Goal: Task Accomplishment & Management: Manage account settings

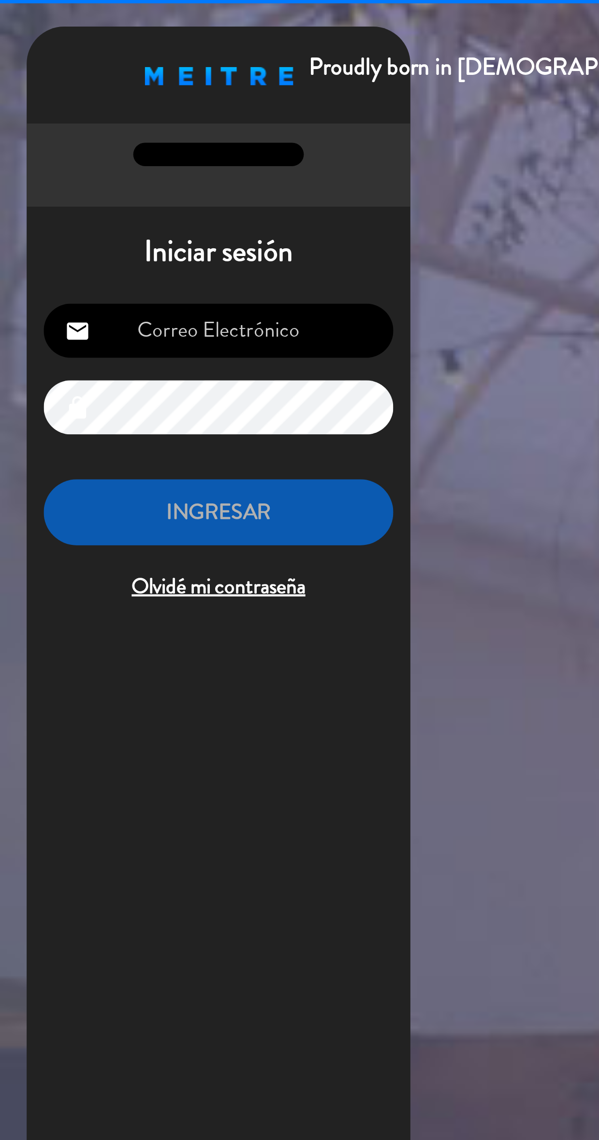
click at [142, 154] on input "email" at bounding box center [99, 150] width 158 height 25
type input "[EMAIL_ADDRESS][DOMAIN_NAME]"
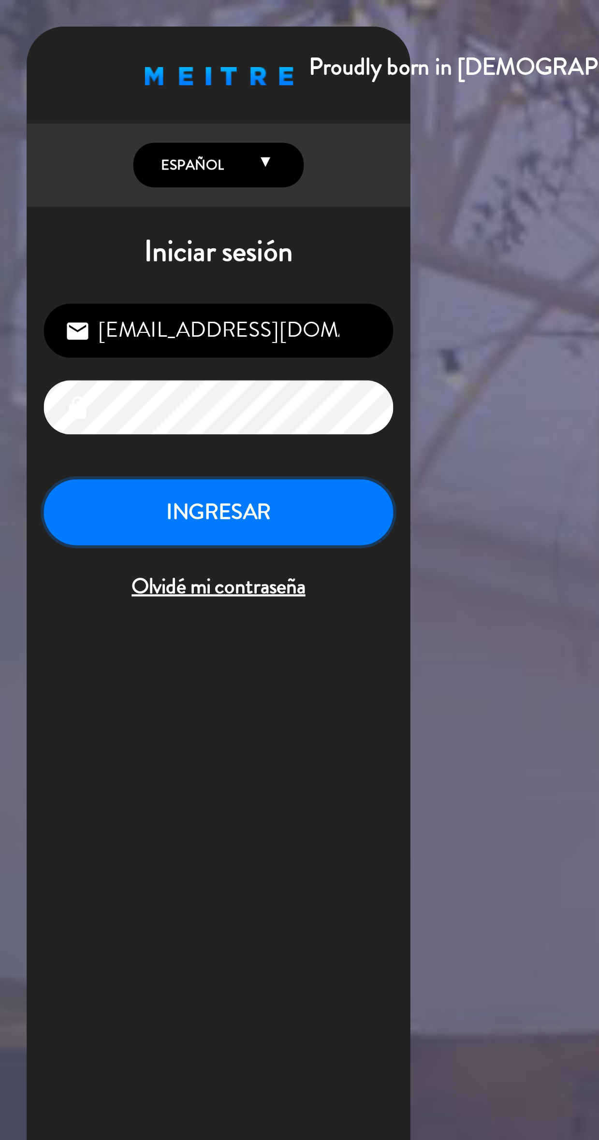
click at [141, 223] on button "INGRESAR" at bounding box center [99, 232] width 158 height 30
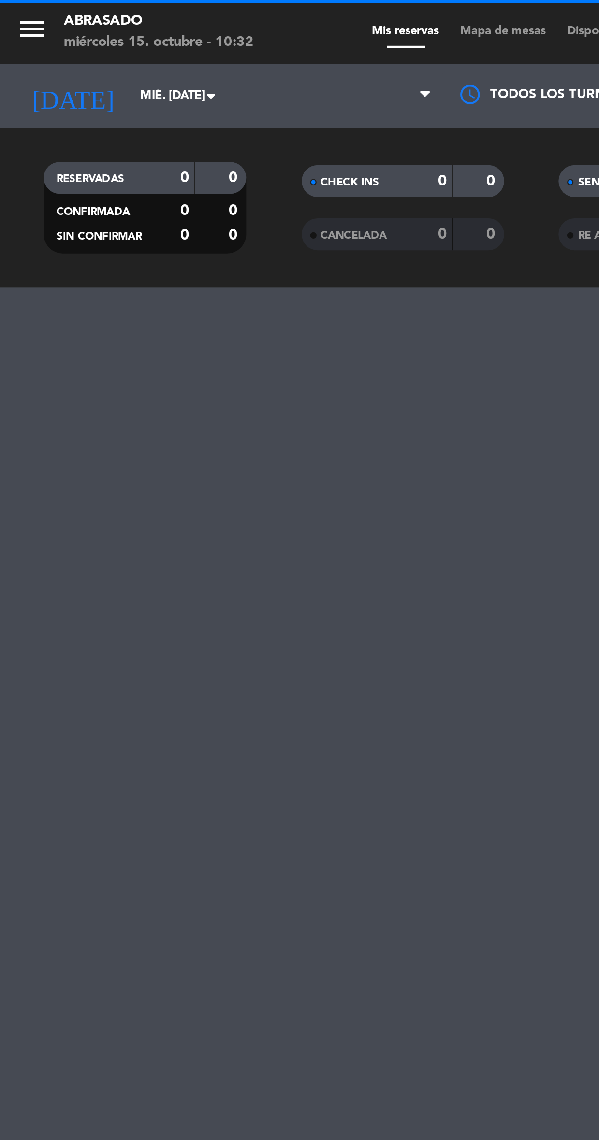
click at [14, 18] on icon "menu" at bounding box center [14, 13] width 14 height 14
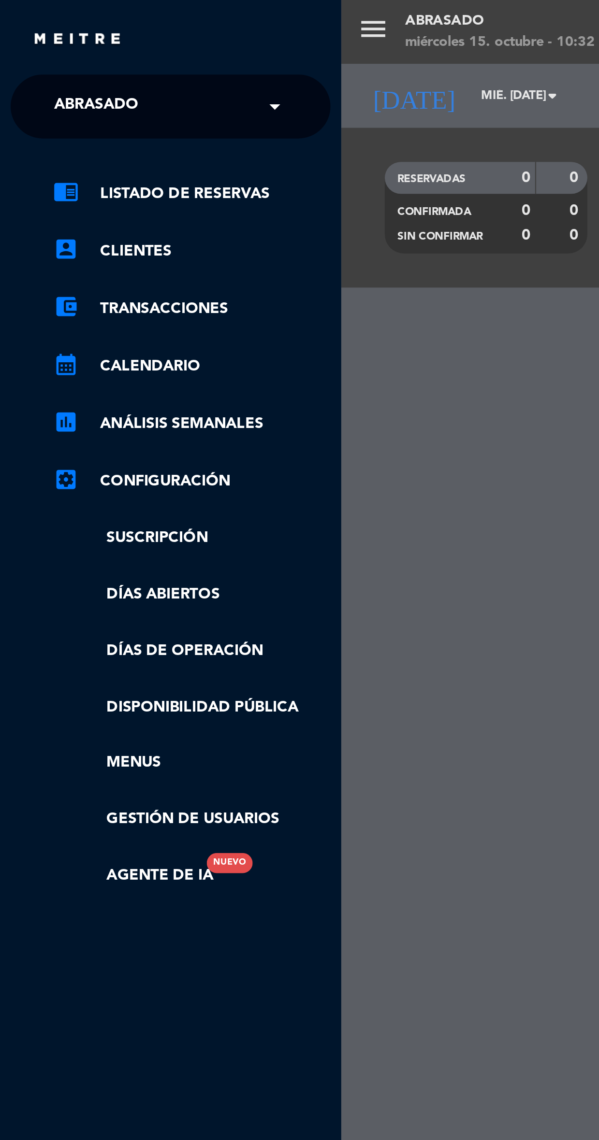
click at [108, 45] on input "text" at bounding box center [78, 48] width 118 height 21
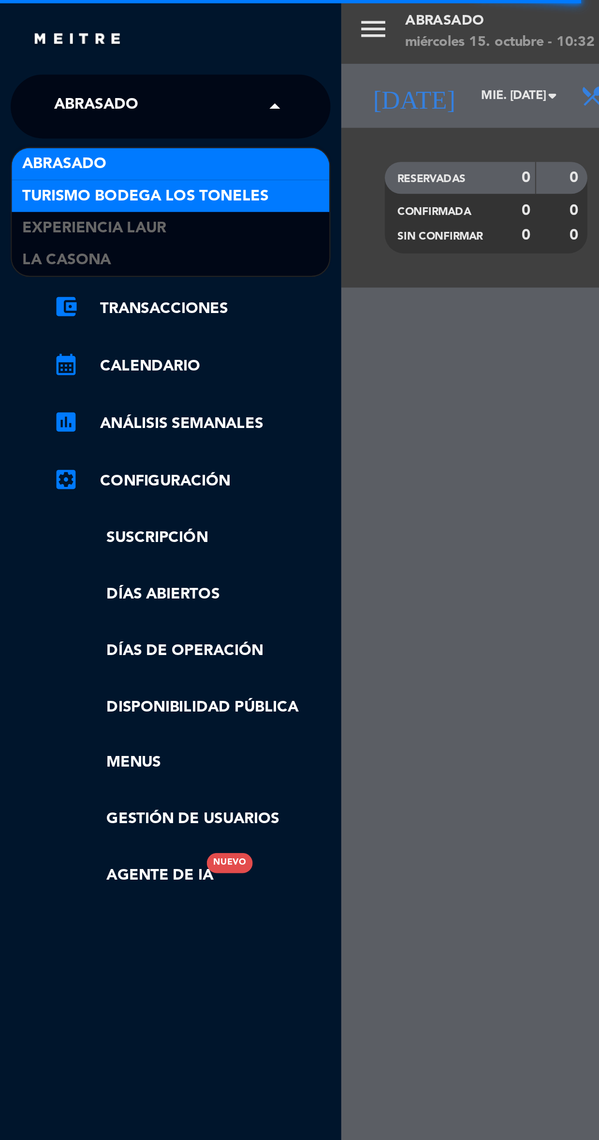
click at [117, 83] on div "Turismo Bodega Los Toneles" at bounding box center [77, 89] width 144 height 14
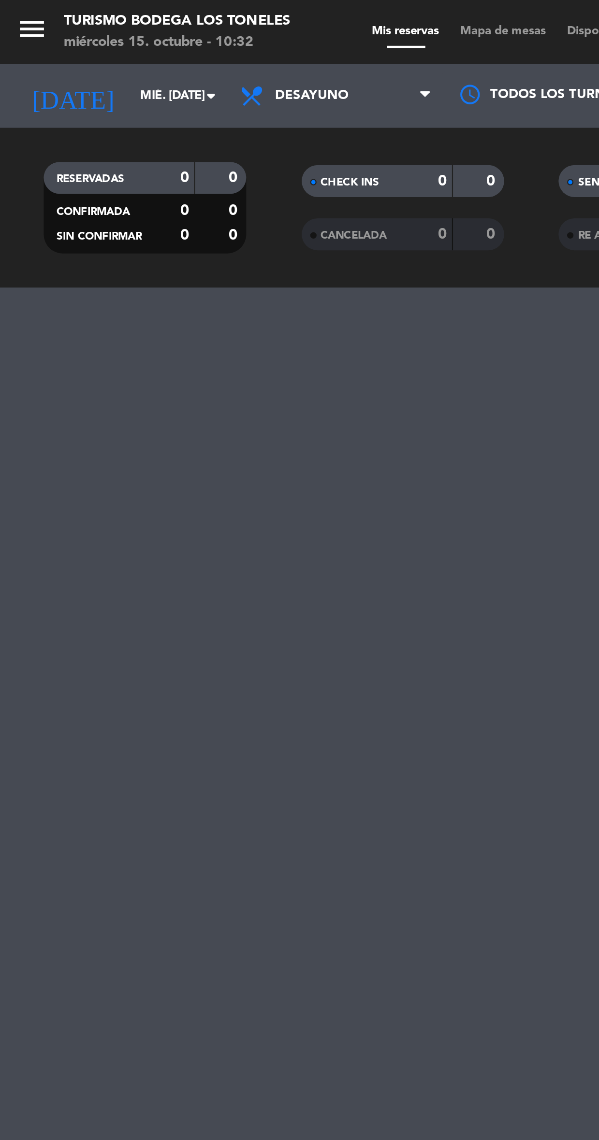
click at [20, 16] on icon "menu" at bounding box center [14, 13] width 14 height 14
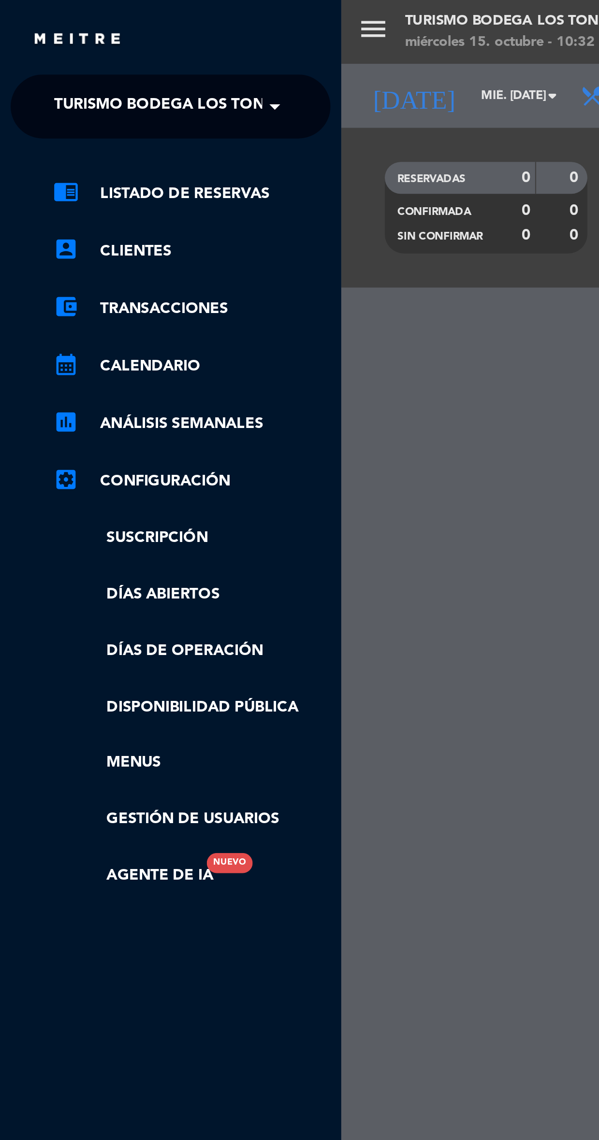
click at [88, 47] on span "Turismo Bodega Los Toneles" at bounding box center [81, 48] width 112 height 20
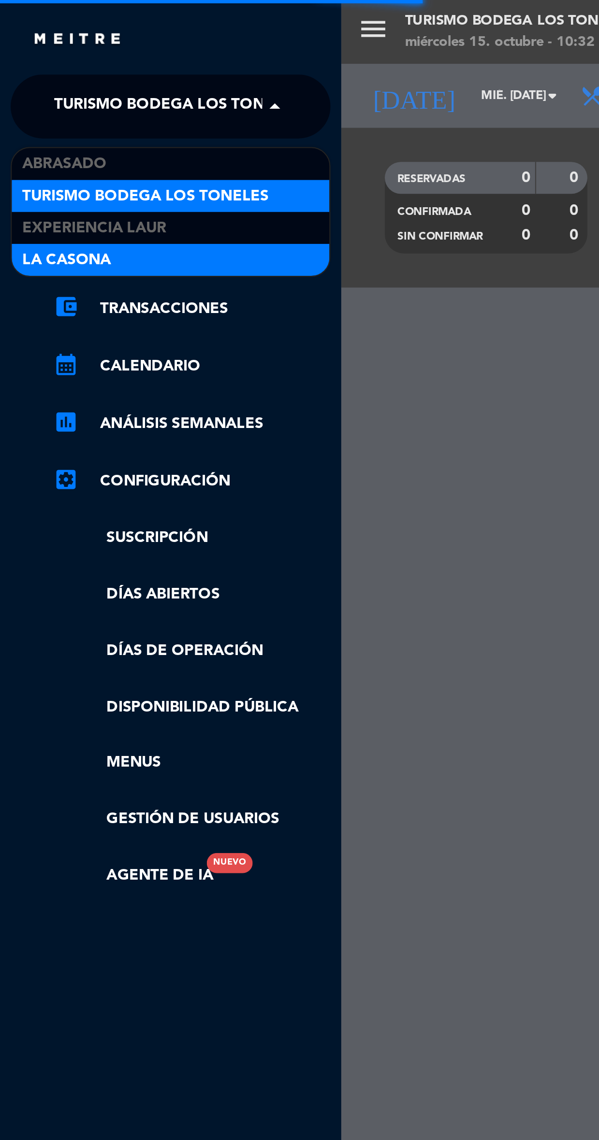
click at [63, 117] on div "La Casona" at bounding box center [77, 118] width 144 height 14
